Goal: Task Accomplishment & Management: Use online tool/utility

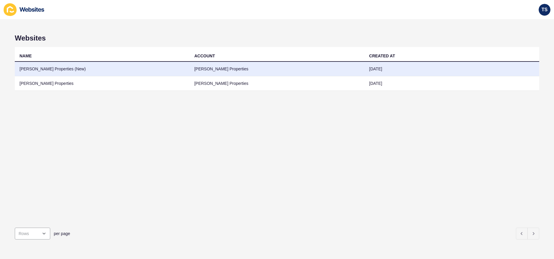
click at [57, 68] on td "[PERSON_NAME] Properties (New)" at bounding box center [102, 69] width 175 height 14
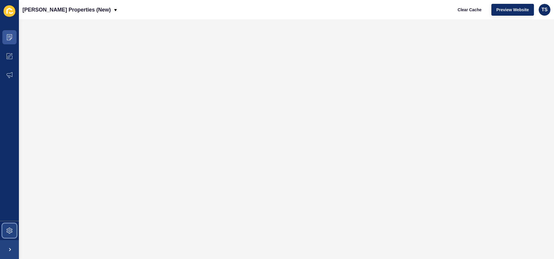
click at [12, 226] on span at bounding box center [9, 230] width 19 height 19
click at [5, 229] on span at bounding box center [9, 230] width 19 height 19
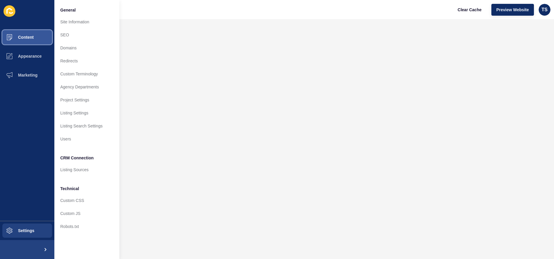
click at [15, 38] on span "Content" at bounding box center [16, 37] width 35 height 5
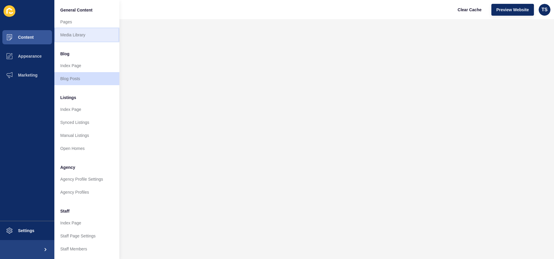
click at [96, 32] on link "Media Library" at bounding box center [86, 34] width 65 height 13
